Goal: Information Seeking & Learning: Learn about a topic

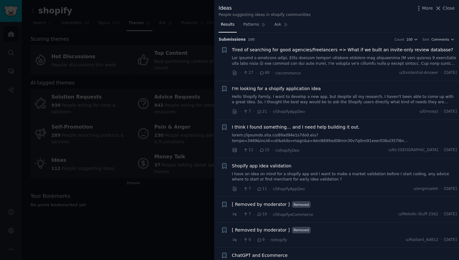
click at [195, 78] on div at bounding box center [229, 130] width 459 height 260
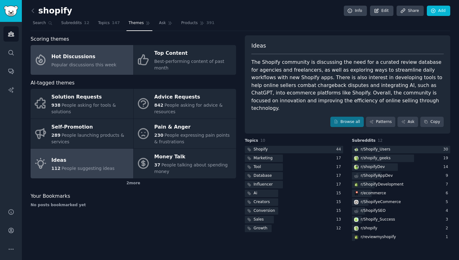
click at [90, 51] on link "Hot Discussions Popular discussions this week" at bounding box center [82, 60] width 103 height 30
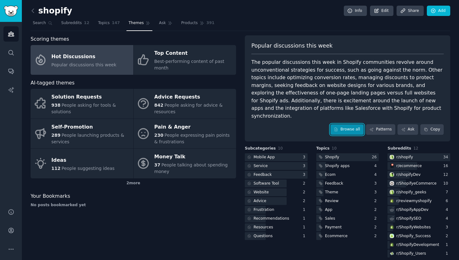
click at [346, 124] on link "Browse all" at bounding box center [346, 129] width 33 height 11
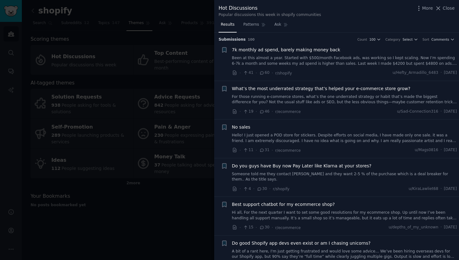
click at [312, 16] on div "Popular discussions this week in shopify communities" at bounding box center [270, 15] width 102 height 6
drag, startPoint x: 312, startPoint y: 16, endPoint x: 312, endPoint y: 6, distance: 10.0
click at [312, 6] on div "Hot Discussions Popular discussions this week in shopify communities" at bounding box center [270, 10] width 102 height 13
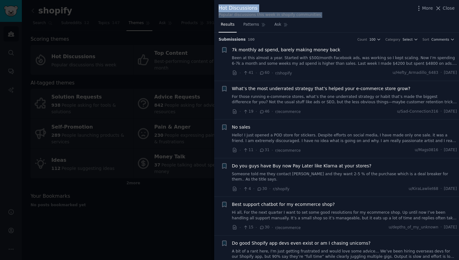
click at [312, 6] on div "Hot Discussions" at bounding box center [270, 8] width 102 height 8
drag, startPoint x: 312, startPoint y: 6, endPoint x: 314, endPoint y: 14, distance: 8.3
click at [314, 14] on div "Hot Discussions Popular discussions this week in shopify communities" at bounding box center [270, 10] width 102 height 13
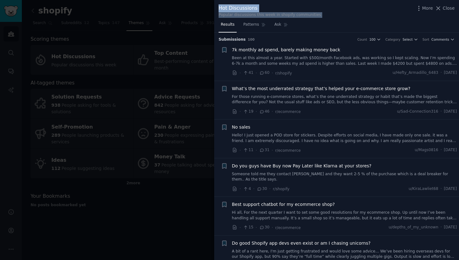
click at [314, 14] on div "Popular discussions this week in shopify communities" at bounding box center [270, 15] width 102 height 6
drag, startPoint x: 314, startPoint y: 14, endPoint x: 311, endPoint y: 7, distance: 7.4
click at [311, 7] on div "Hot Discussions Popular discussions this week in shopify communities" at bounding box center [270, 10] width 102 height 13
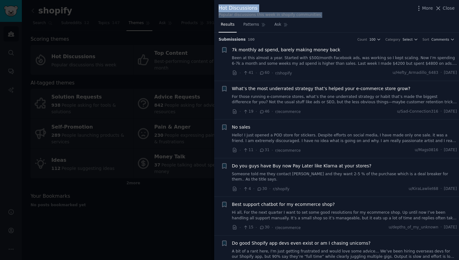
click at [311, 7] on div "Hot Discussions" at bounding box center [270, 8] width 102 height 8
drag, startPoint x: 311, startPoint y: 7, endPoint x: 315, endPoint y: 22, distance: 15.0
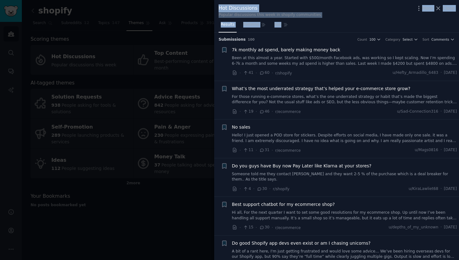
click at [315, 21] on div "Hot Discussions Popular discussions this week in shopify communities More Close…" at bounding box center [336, 130] width 245 height 260
click at [316, 17] on div "Popular discussions this week in shopify communities" at bounding box center [270, 15] width 102 height 6
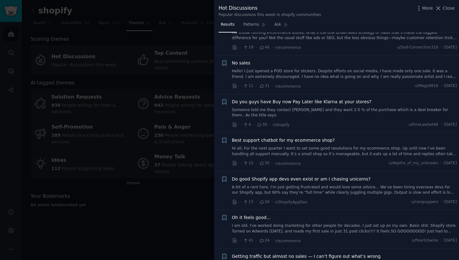
scroll to position [65, 0]
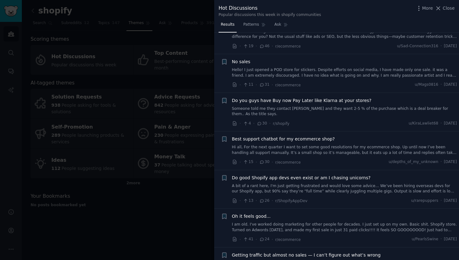
click at [319, 189] on link "A bit of a rant here, I'm just getting frustrated and would love some advice...…" at bounding box center [344, 188] width 225 height 11
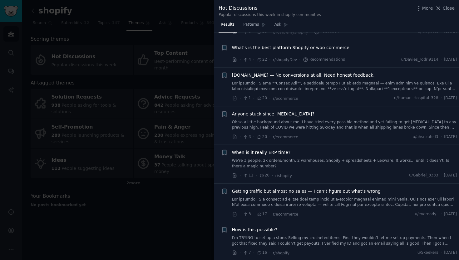
scroll to position [350, 0]
